Goal: Book appointment/travel/reservation

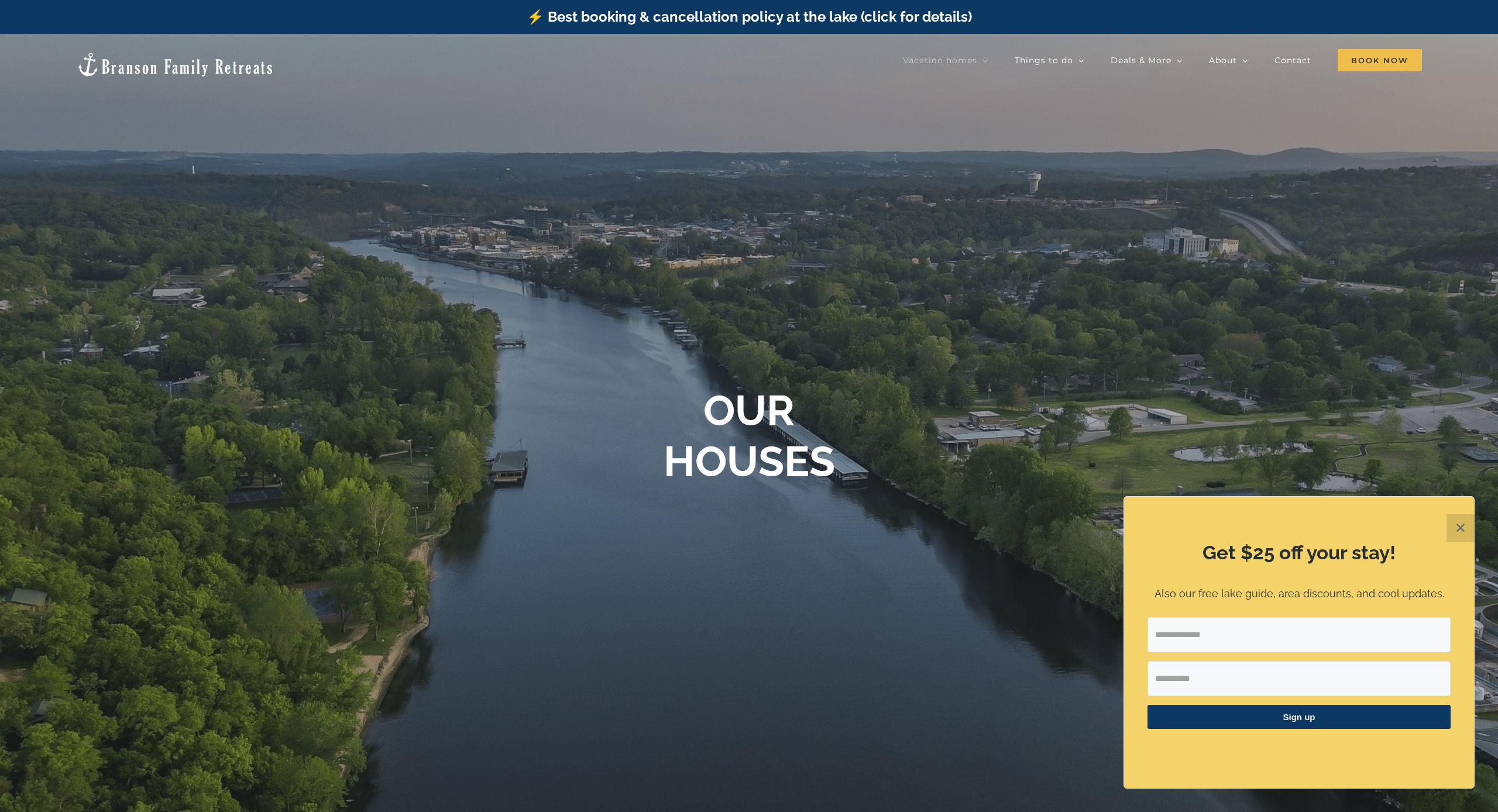
click at [1462, 536] on button "✕" at bounding box center [1460, 528] width 28 height 28
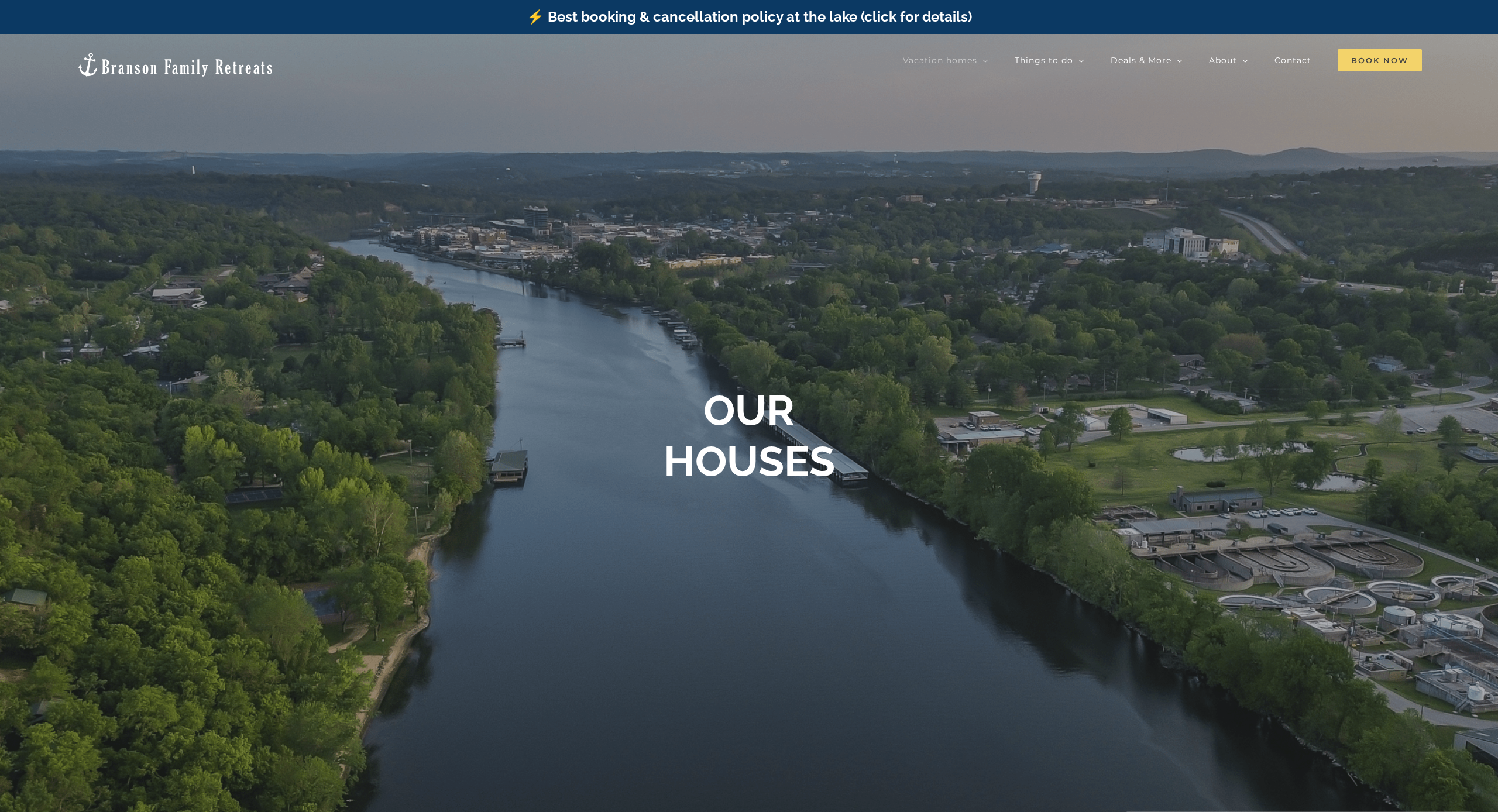
click at [1385, 58] on span "Book Now" at bounding box center [1380, 60] width 85 height 22
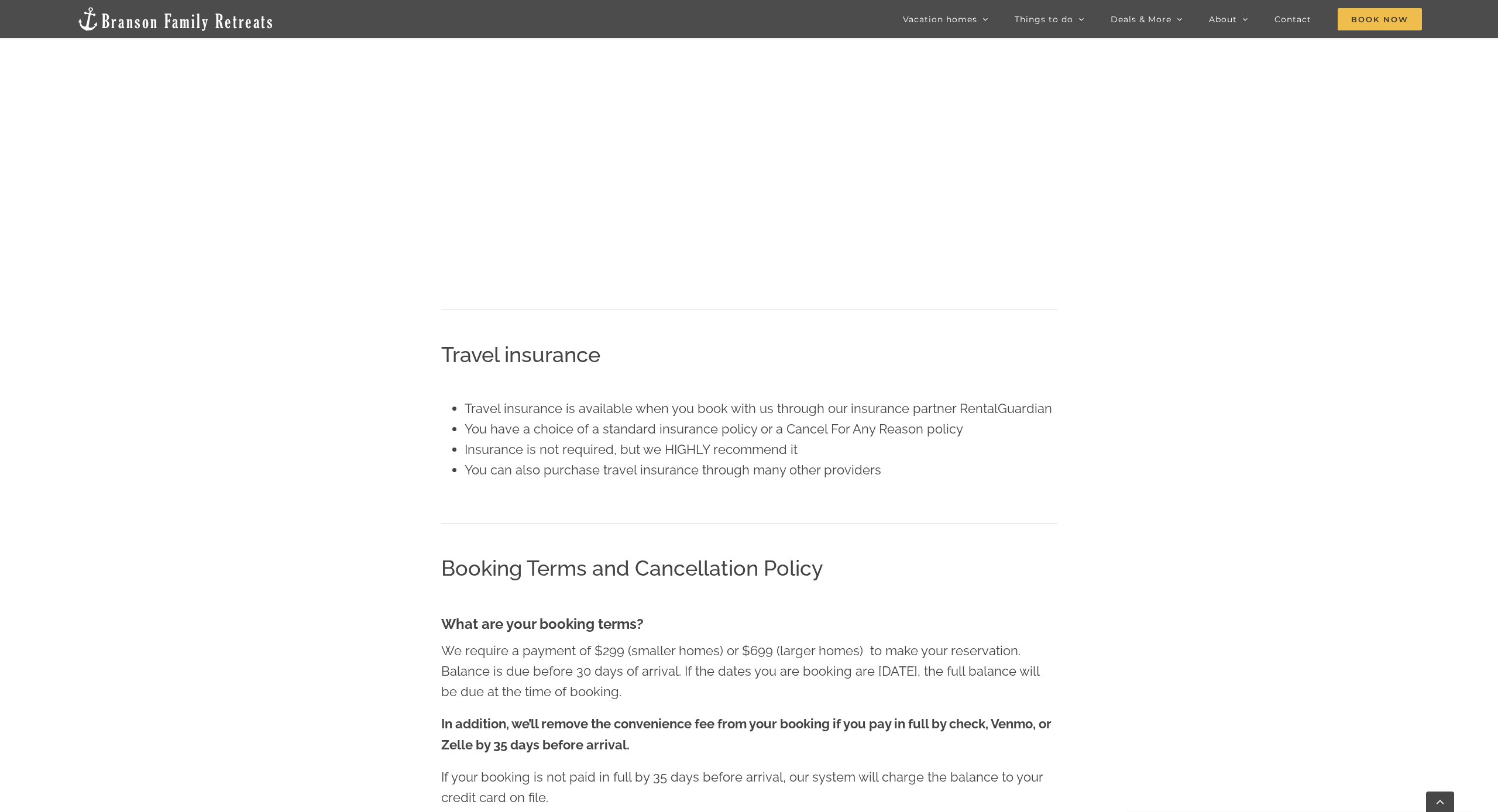
scroll to position [1723, 0]
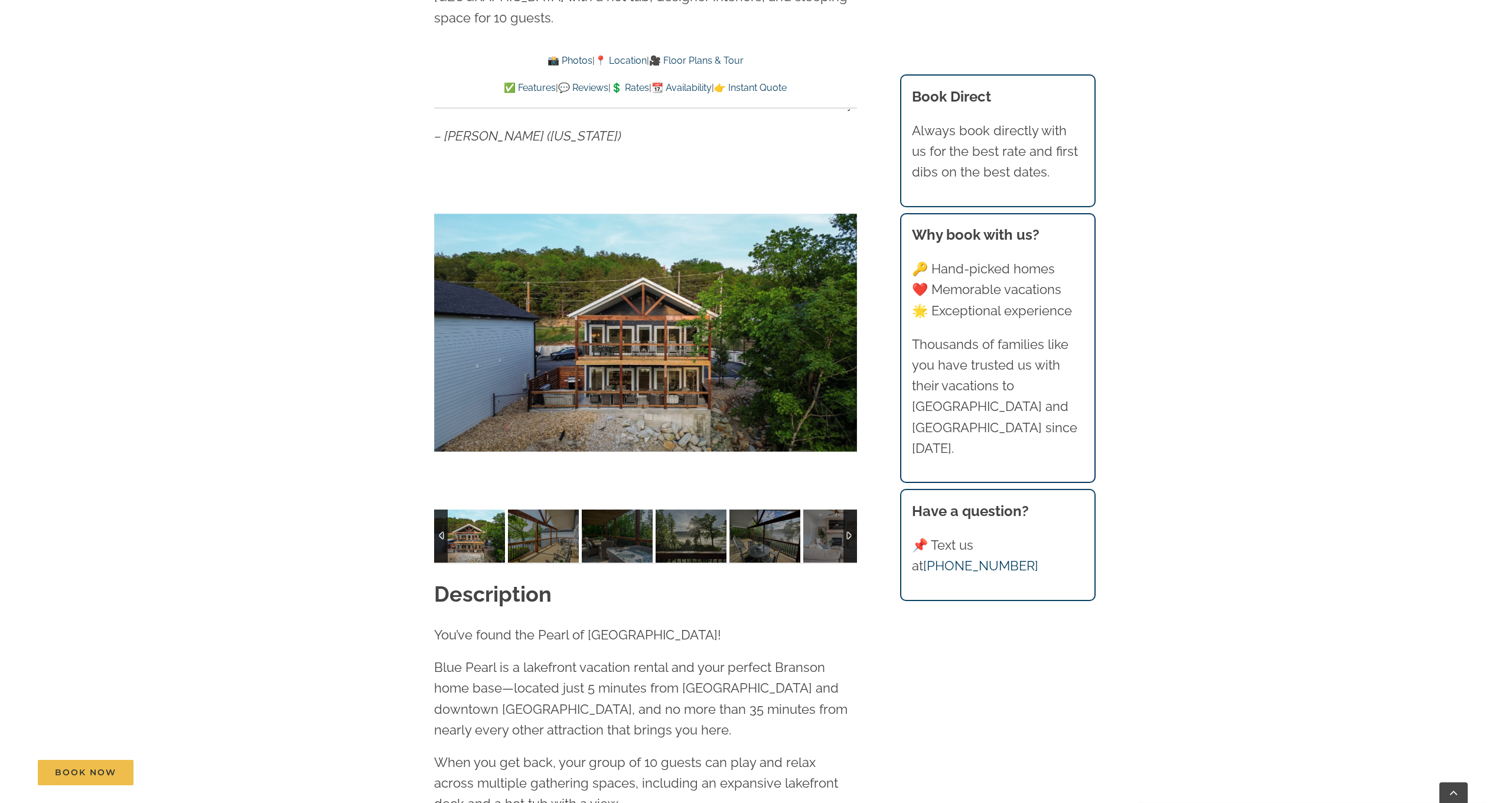
scroll to position [1090, 0]
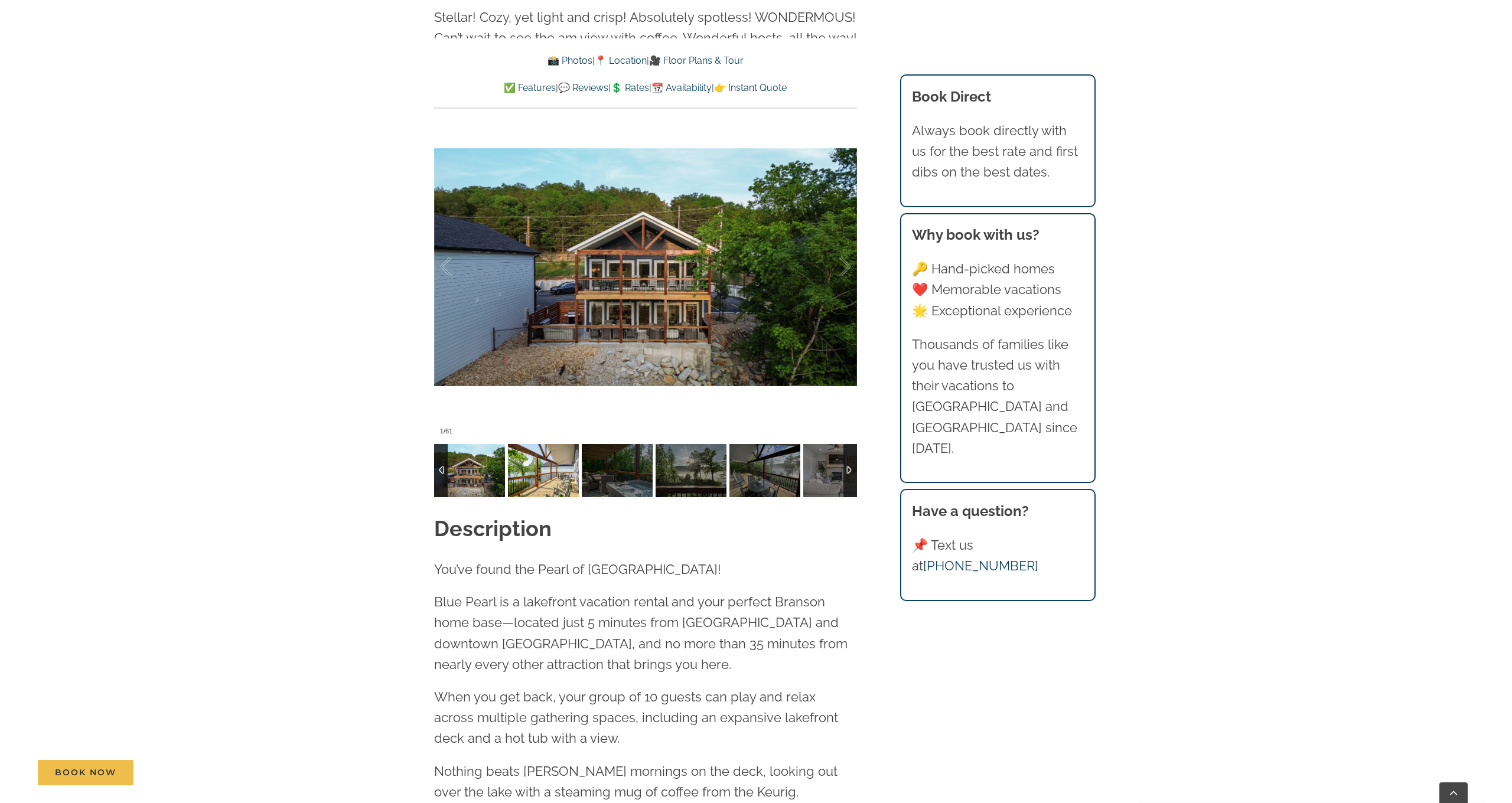
click at [544, 474] on img at bounding box center [543, 470] width 71 height 53
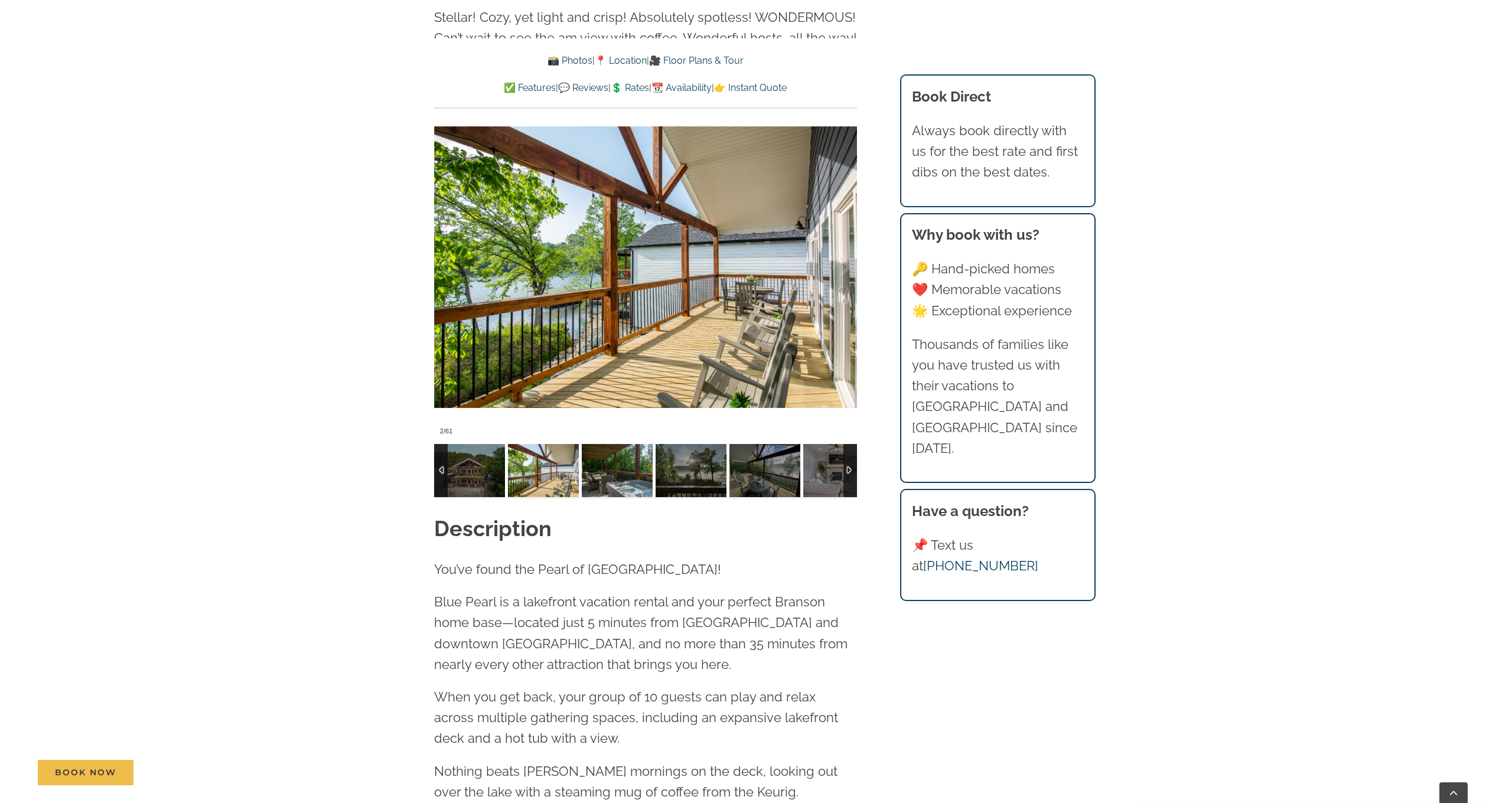
click at [612, 470] on img at bounding box center [616, 470] width 71 height 53
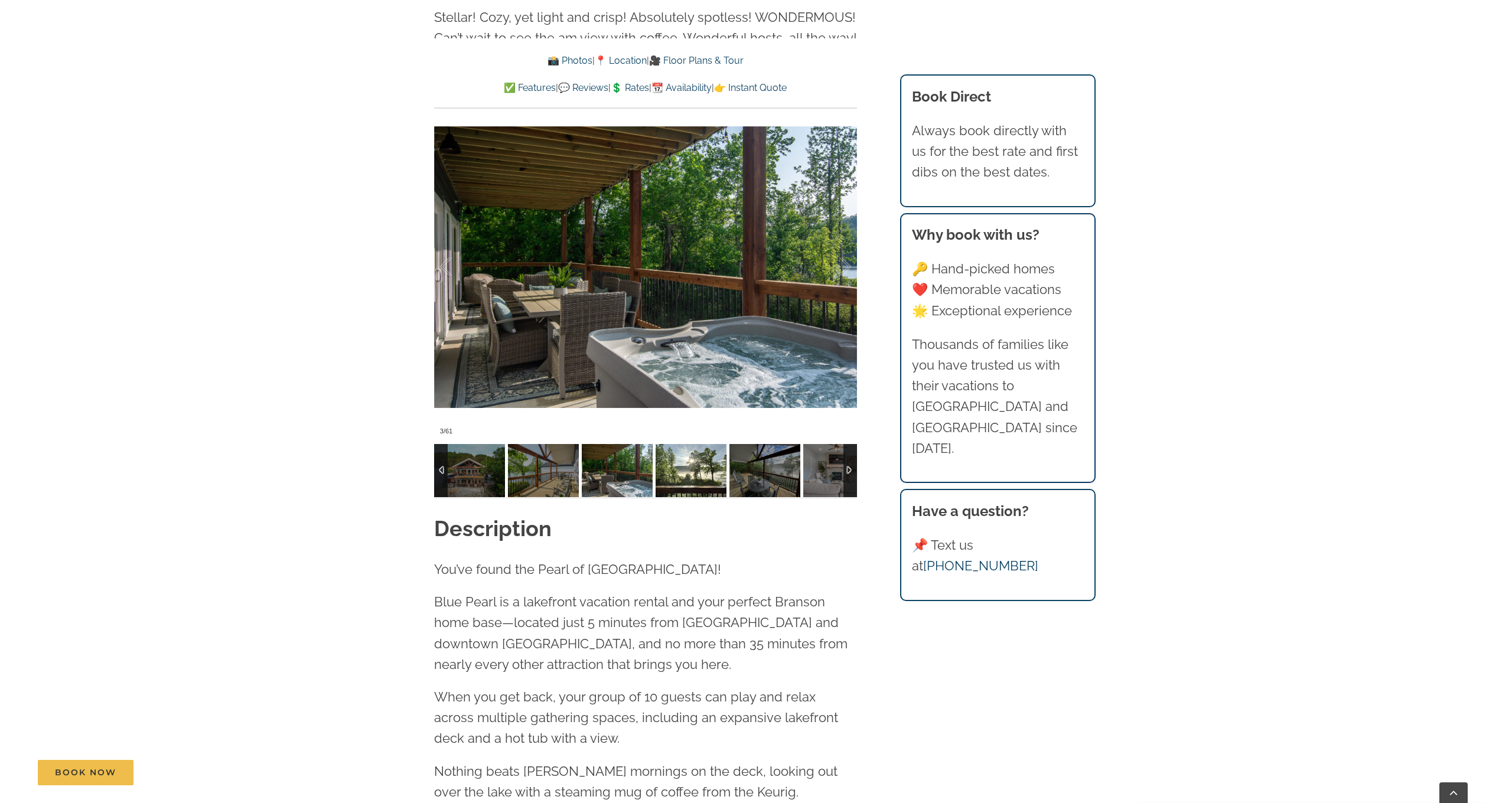
click at [704, 472] on img at bounding box center [691, 470] width 71 height 53
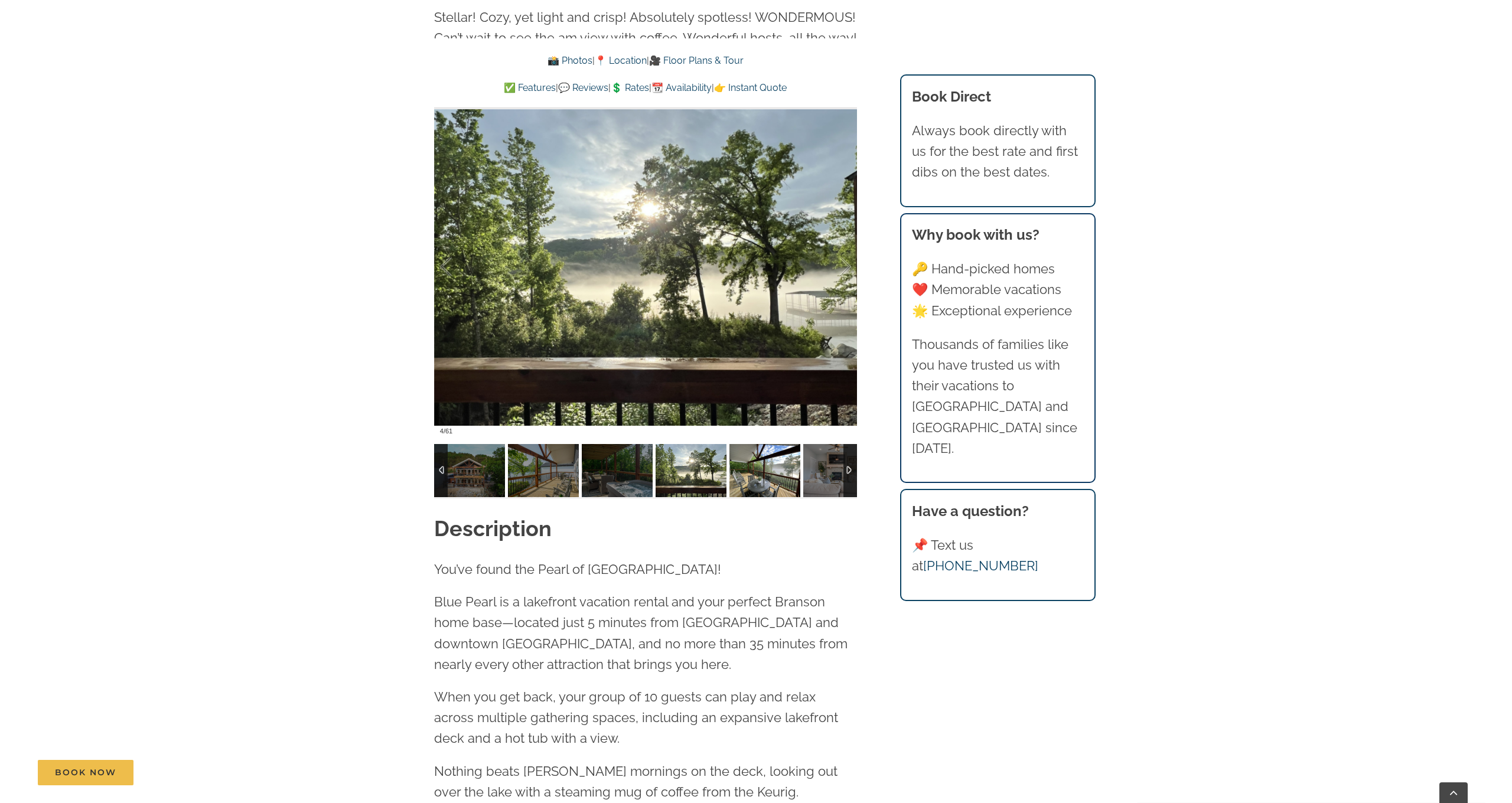
click at [774, 474] on img at bounding box center [764, 470] width 71 height 53
click at [820, 473] on img at bounding box center [838, 470] width 71 height 53
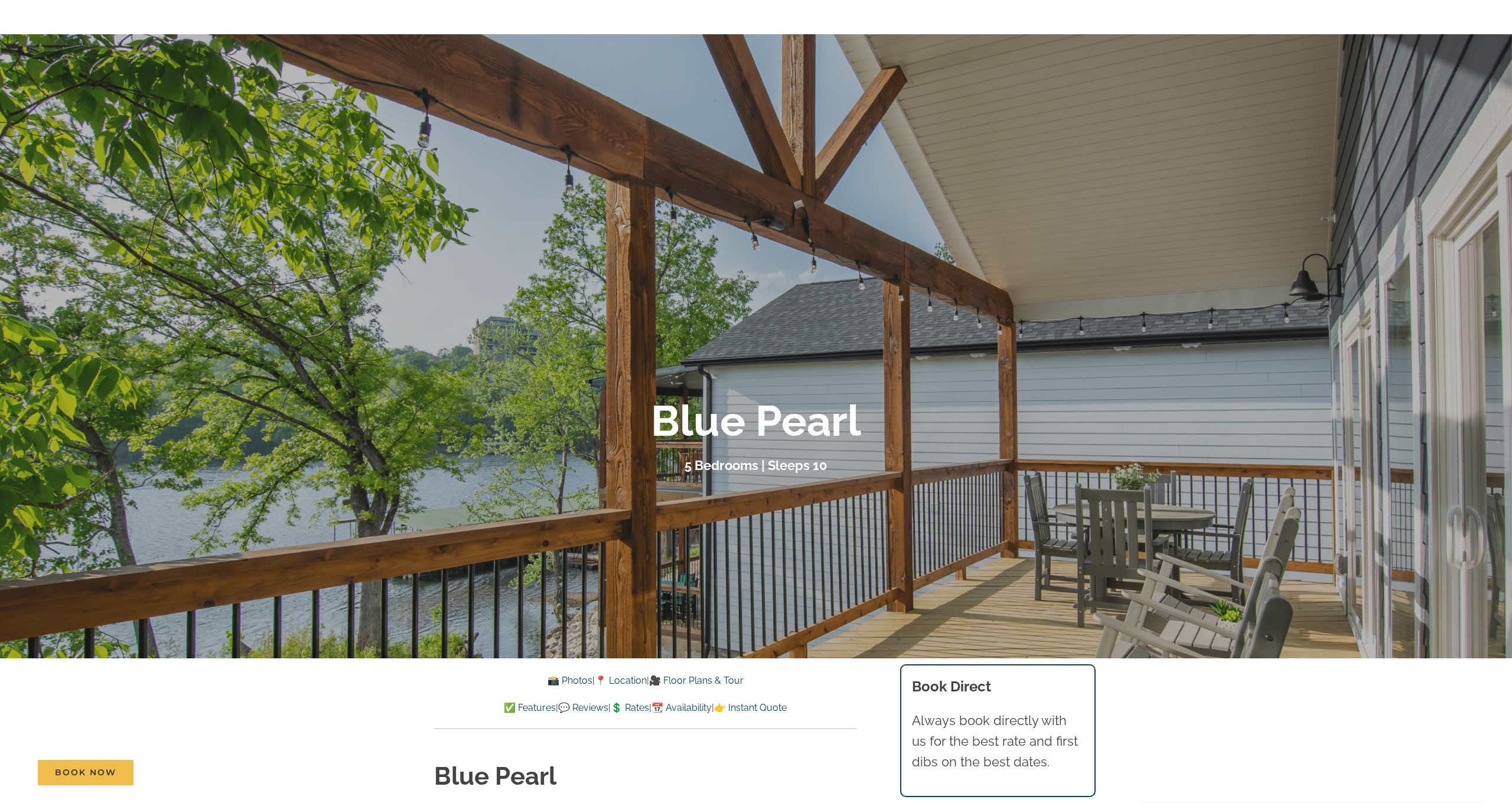
scroll to position [0, 0]
